Goal: Navigation & Orientation: Understand site structure

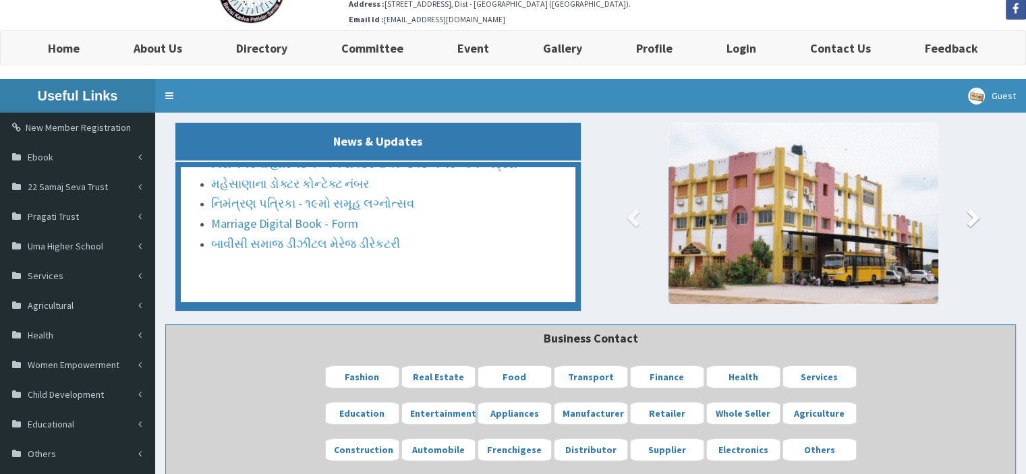
scroll to position [67, 0]
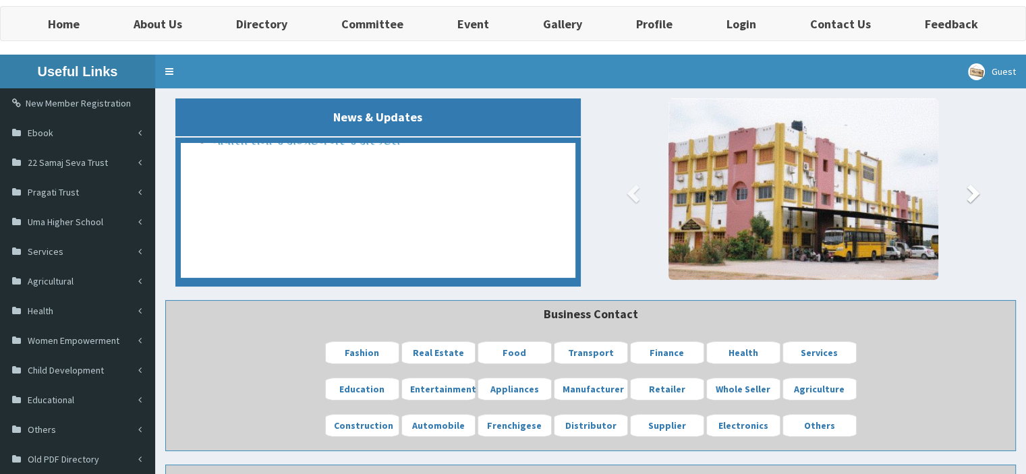
click at [976, 195] on span at bounding box center [971, 193] width 20 height 20
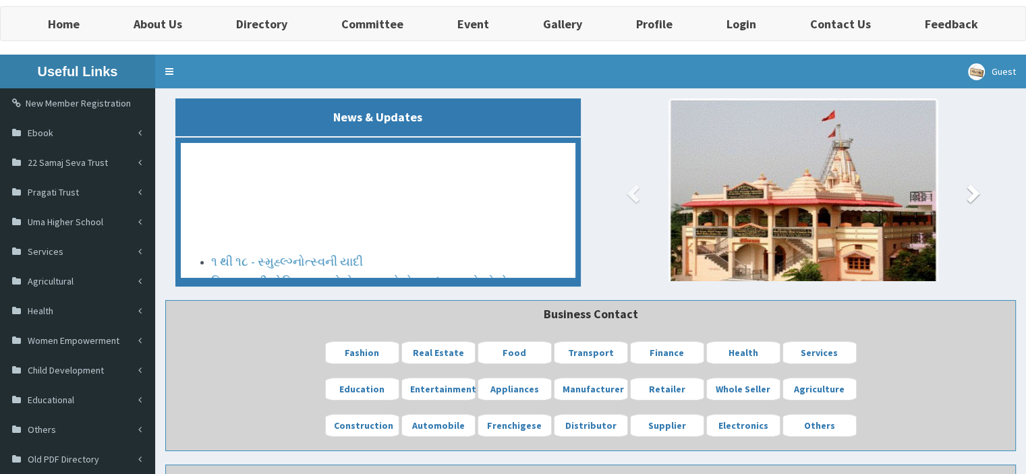
click at [975, 193] on span at bounding box center [971, 193] width 20 height 20
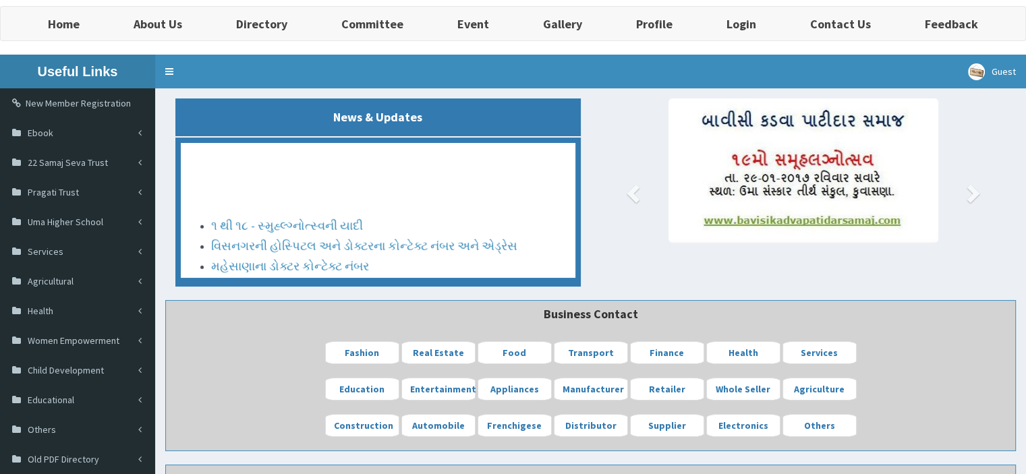
scroll to position [135, 0]
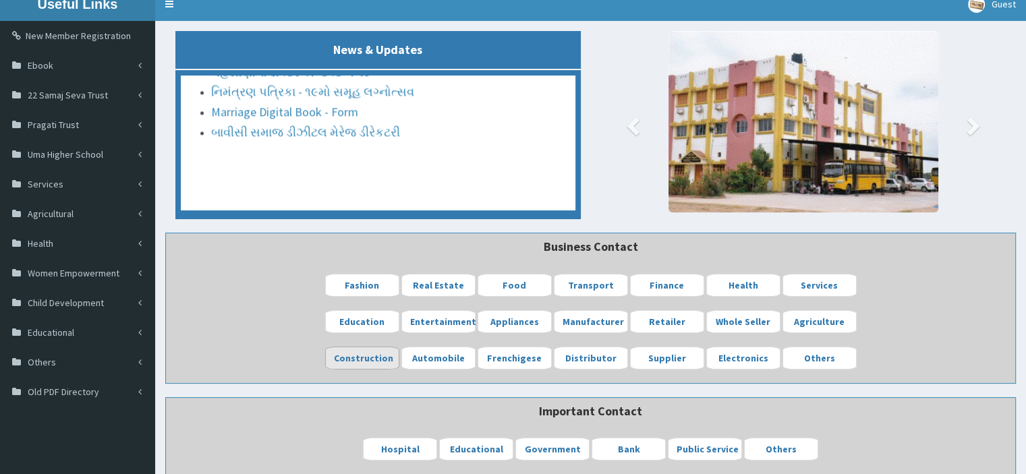
click at [359, 359] on b "Construction" at bounding box center [363, 358] width 59 height 12
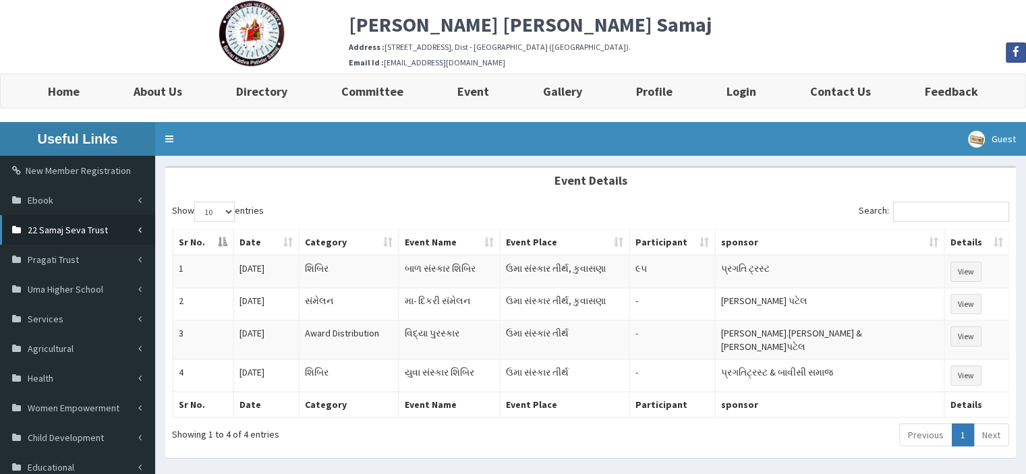
click at [80, 231] on span "22 Samaj Seva Trust" at bounding box center [68, 230] width 80 height 12
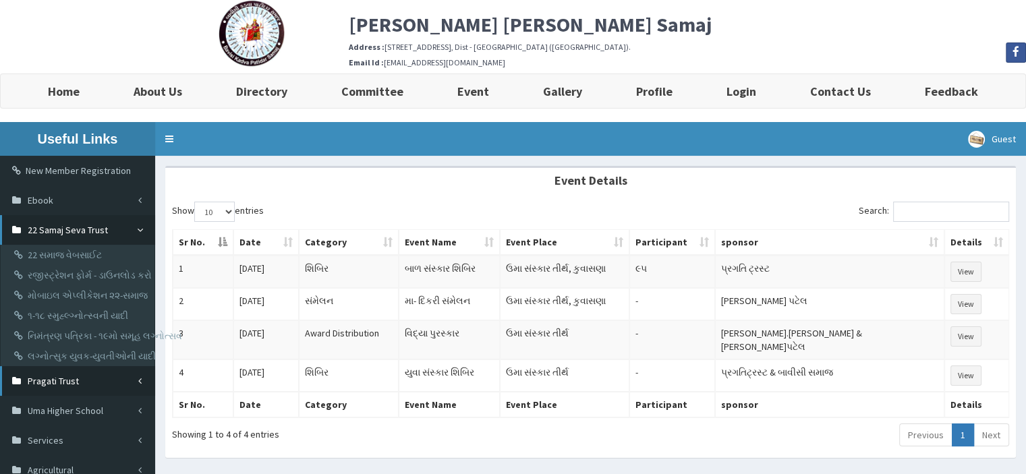
click at [70, 380] on span "Pragati Trust" at bounding box center [53, 381] width 51 height 12
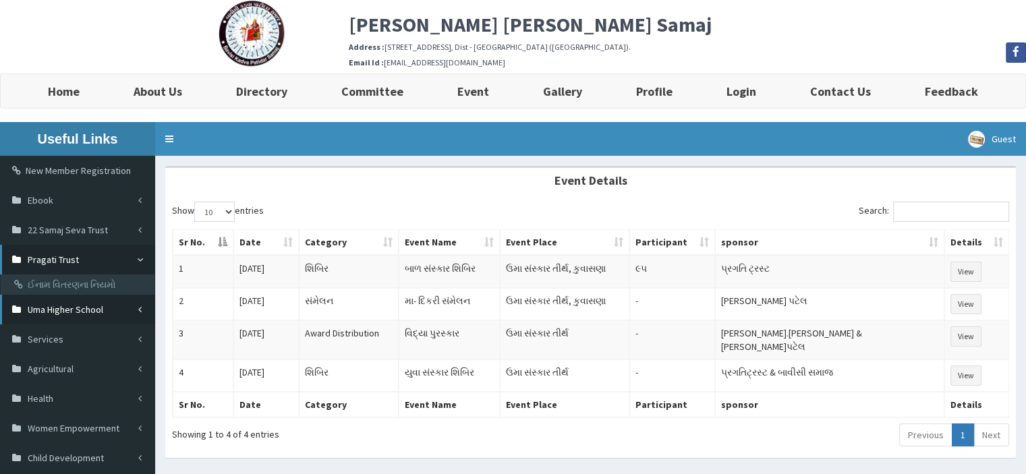
click at [81, 309] on span "Uma Higher School" at bounding box center [66, 309] width 76 height 12
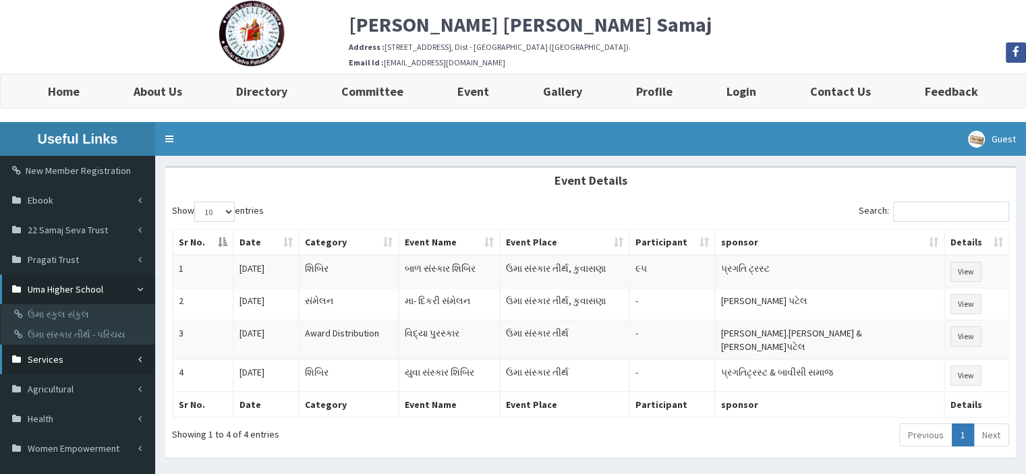
click at [49, 359] on span "Services" at bounding box center [46, 359] width 36 height 12
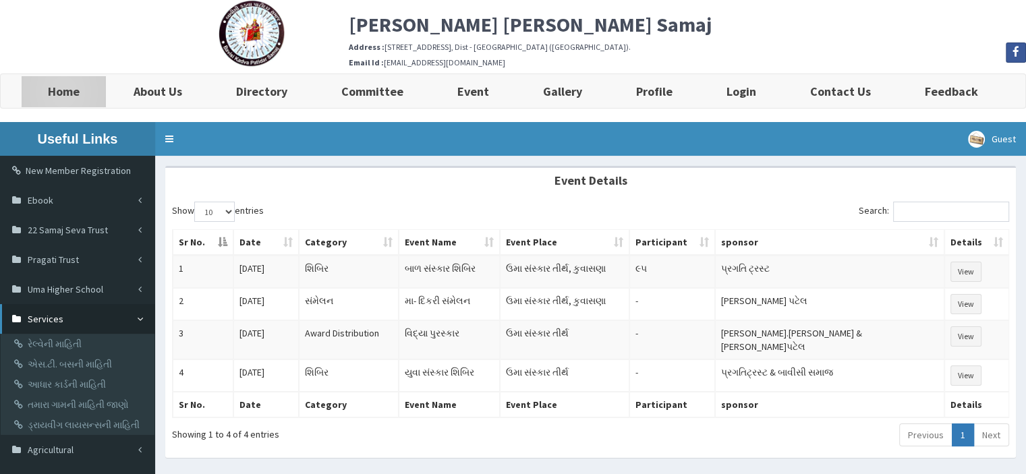
click at [69, 88] on b "Home" at bounding box center [64, 92] width 32 height 16
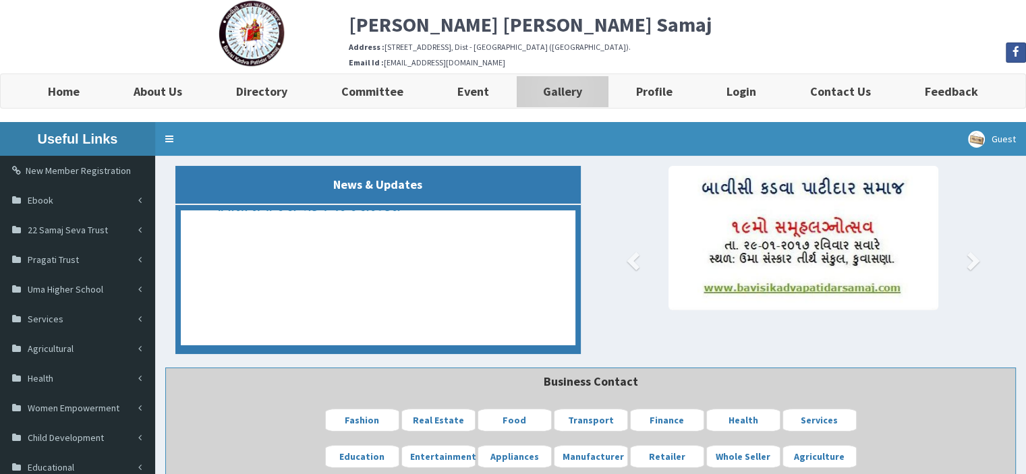
drag, startPoint x: 561, startPoint y: 91, endPoint x: 560, endPoint y: 100, distance: 9.5
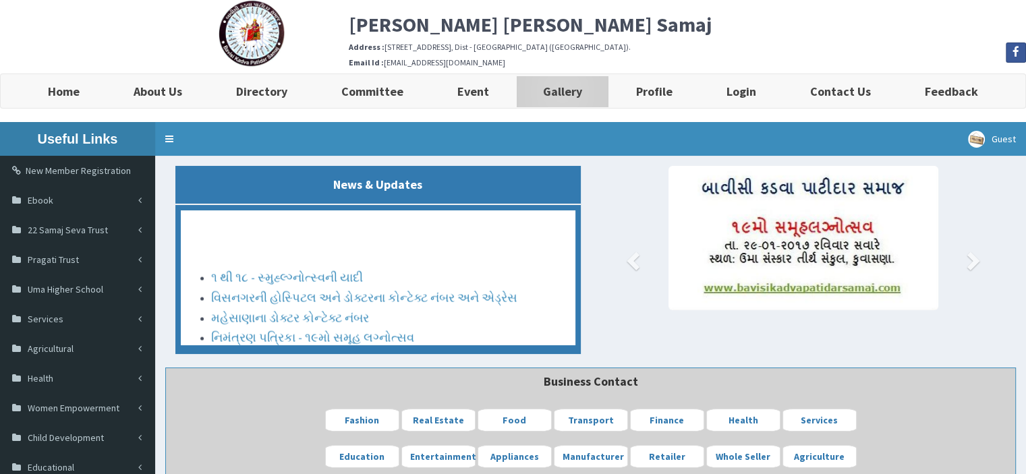
click at [561, 92] on b "Gallery" at bounding box center [562, 92] width 39 height 16
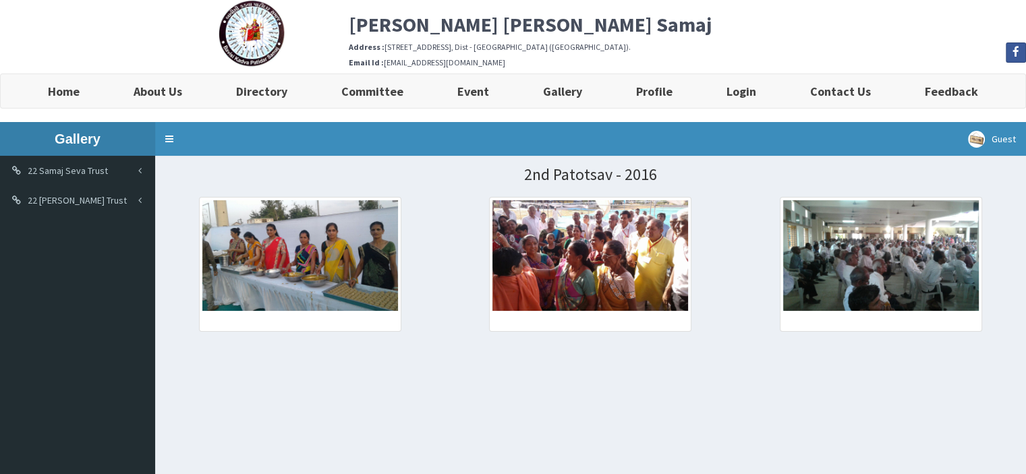
click at [320, 269] on img at bounding box center [300, 255] width 196 height 110
click at [607, 274] on img at bounding box center [590, 255] width 196 height 110
click at [655, 89] on b "Profile" at bounding box center [654, 92] width 36 height 16
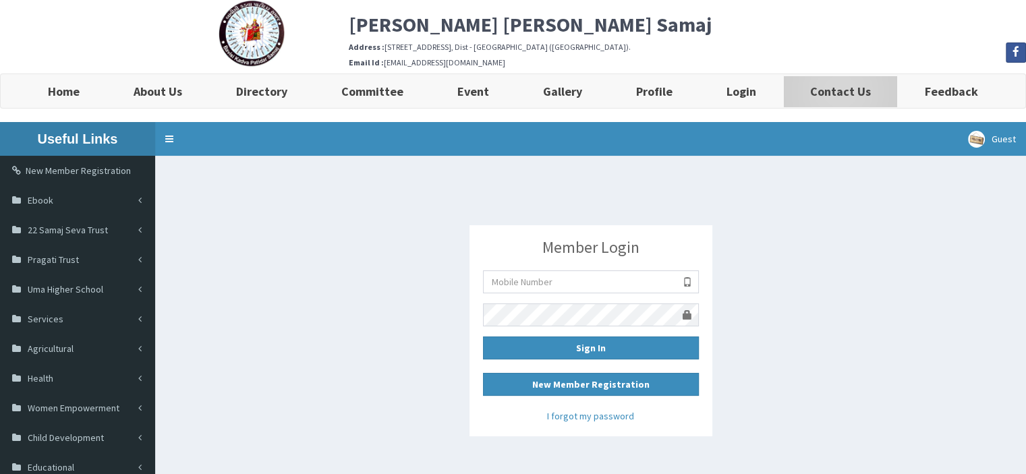
click at [833, 90] on b "Contact Us" at bounding box center [840, 92] width 61 height 16
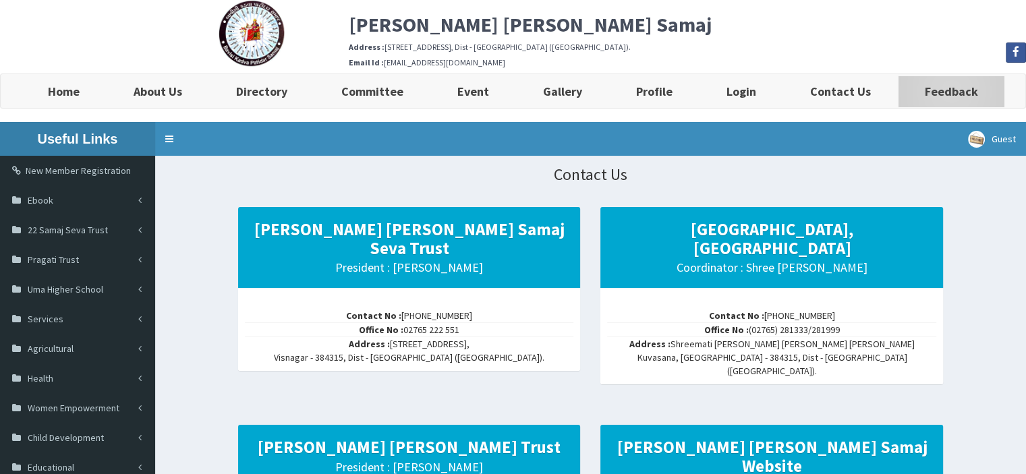
click at [945, 92] on b "Feedback" at bounding box center [950, 92] width 53 height 16
